Goal: Task Accomplishment & Management: Manage account settings

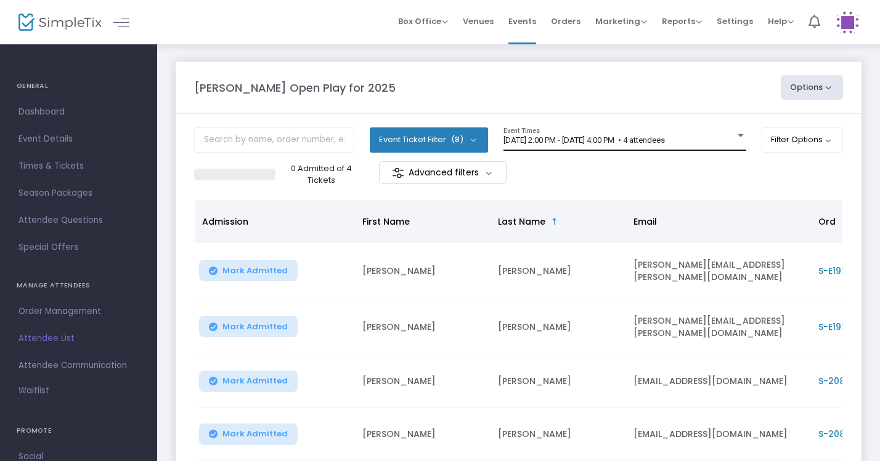
click at [604, 141] on span "[DATE] 2:00 PM - [DATE] 4:00 PM • 4 attendees" at bounding box center [583, 140] width 161 height 9
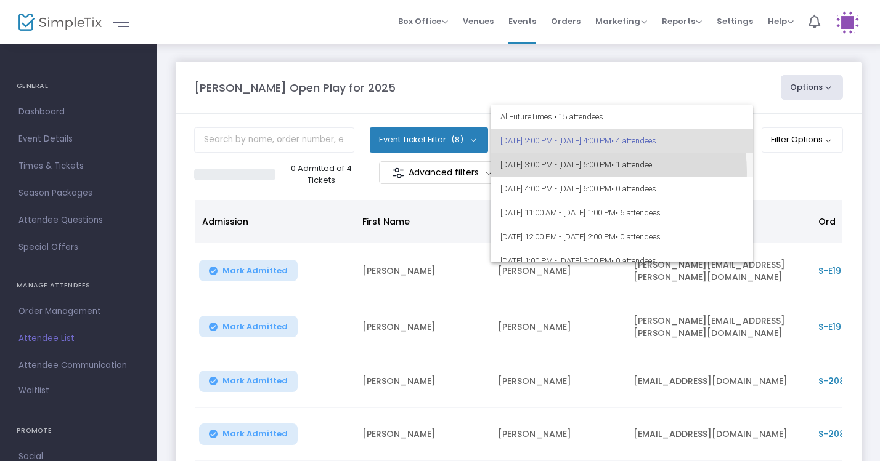
click at [600, 172] on span "9/20/2025 @ 3:00 PM - 9/20/2025 @ 5:00 PM • 1 attendee" at bounding box center [621, 165] width 243 height 24
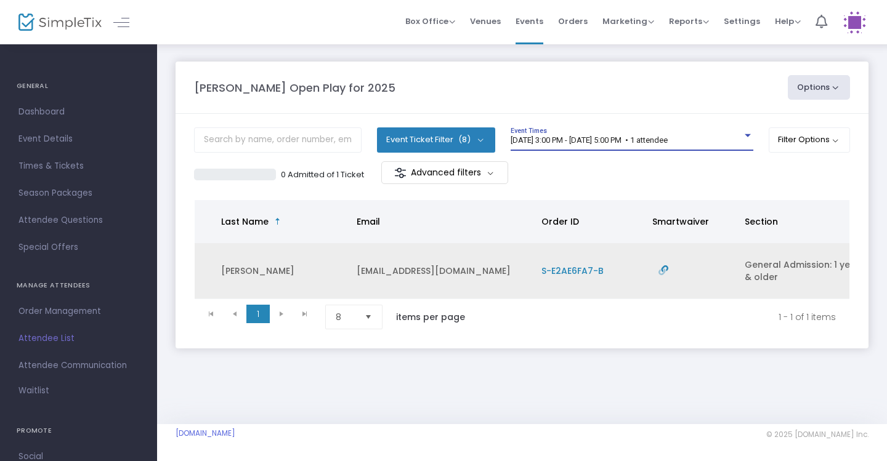
scroll to position [0, 261]
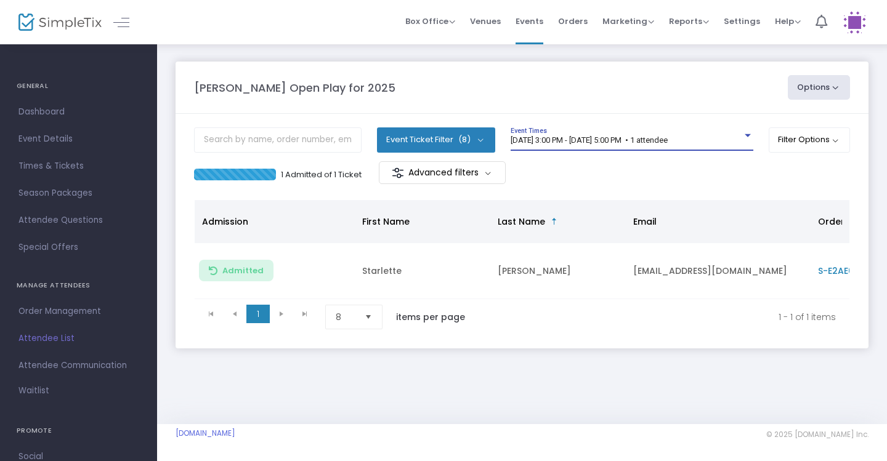
click at [638, 142] on span "[DATE] 3:00 PM - [DATE] 5:00 PM • 1 attendee" at bounding box center [589, 140] width 157 height 9
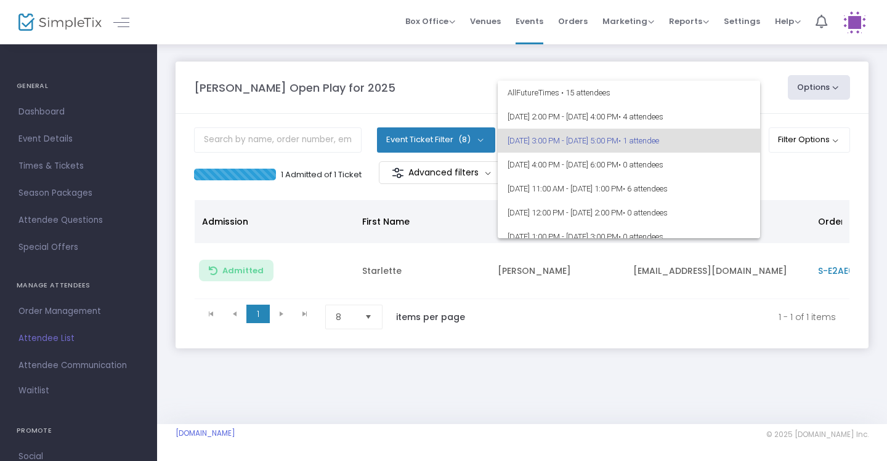
click at [549, 349] on div at bounding box center [443, 230] width 887 height 461
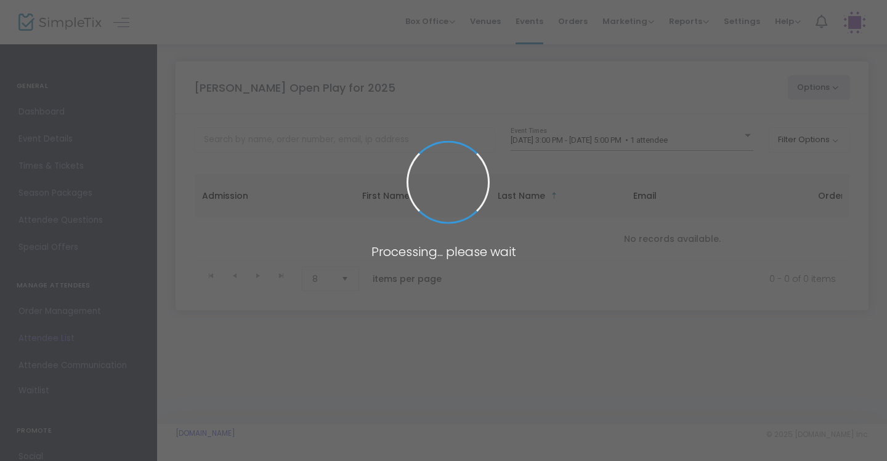
click at [621, 142] on span at bounding box center [443, 230] width 887 height 461
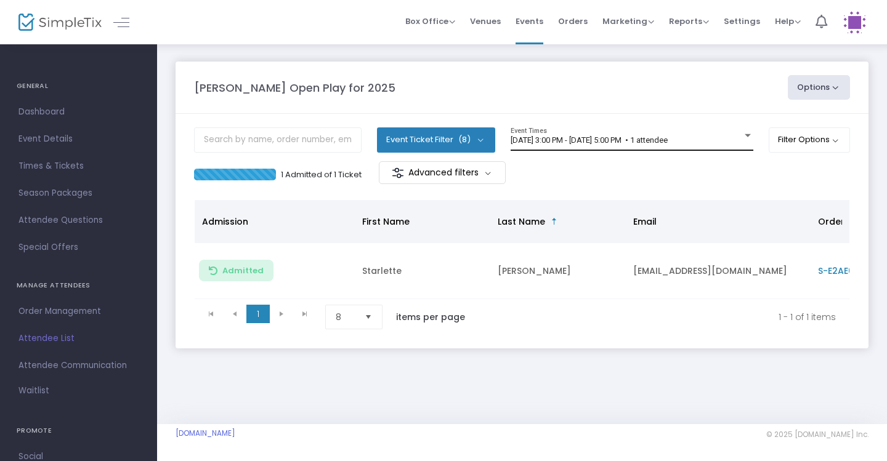
click at [621, 142] on span "[DATE] 3:00 PM - [DATE] 5:00 PM • 1 attendee" at bounding box center [589, 140] width 157 height 9
click at [668, 138] on span "[DATE] 3:00 PM - [DATE] 5:00 PM • 1 attendee" at bounding box center [589, 140] width 157 height 9
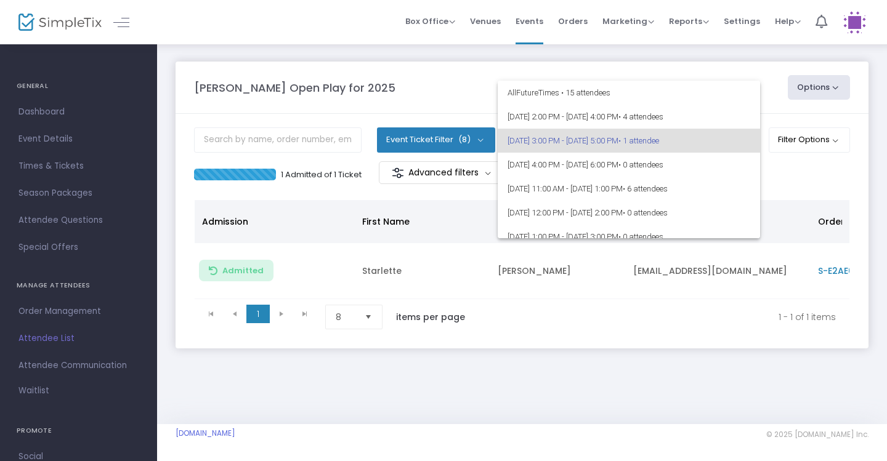
click at [651, 63] on div at bounding box center [443, 230] width 887 height 461
